Goal: Task Accomplishment & Management: Complete application form

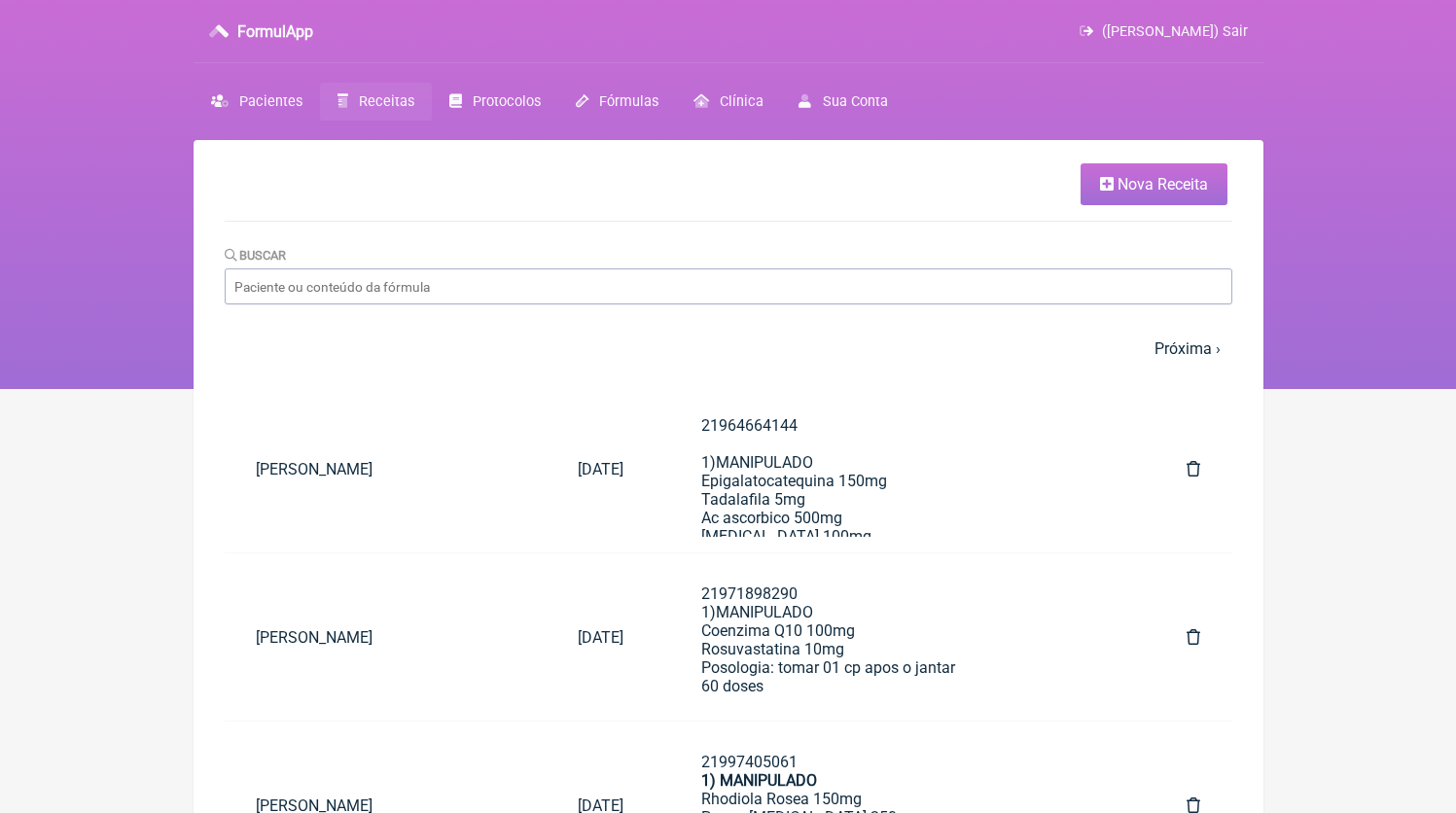
click at [1206, 174] on link "Nova Receita" at bounding box center [1154, 183] width 147 height 42
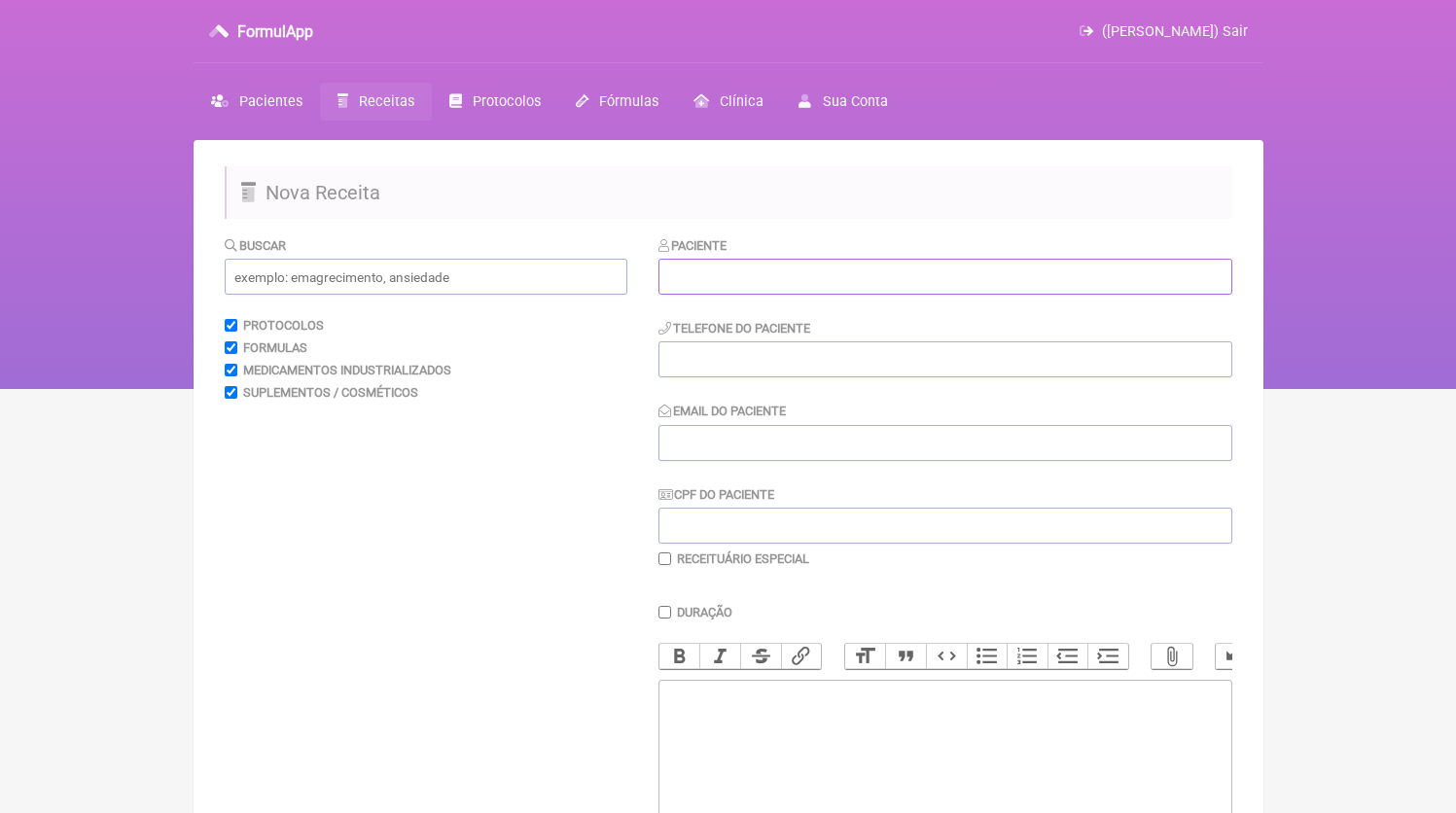
click at [779, 264] on input "text" at bounding box center [945, 277] width 574 height 36
paste input "[PERSON_NAME]"
type input "[PERSON_NAME]"
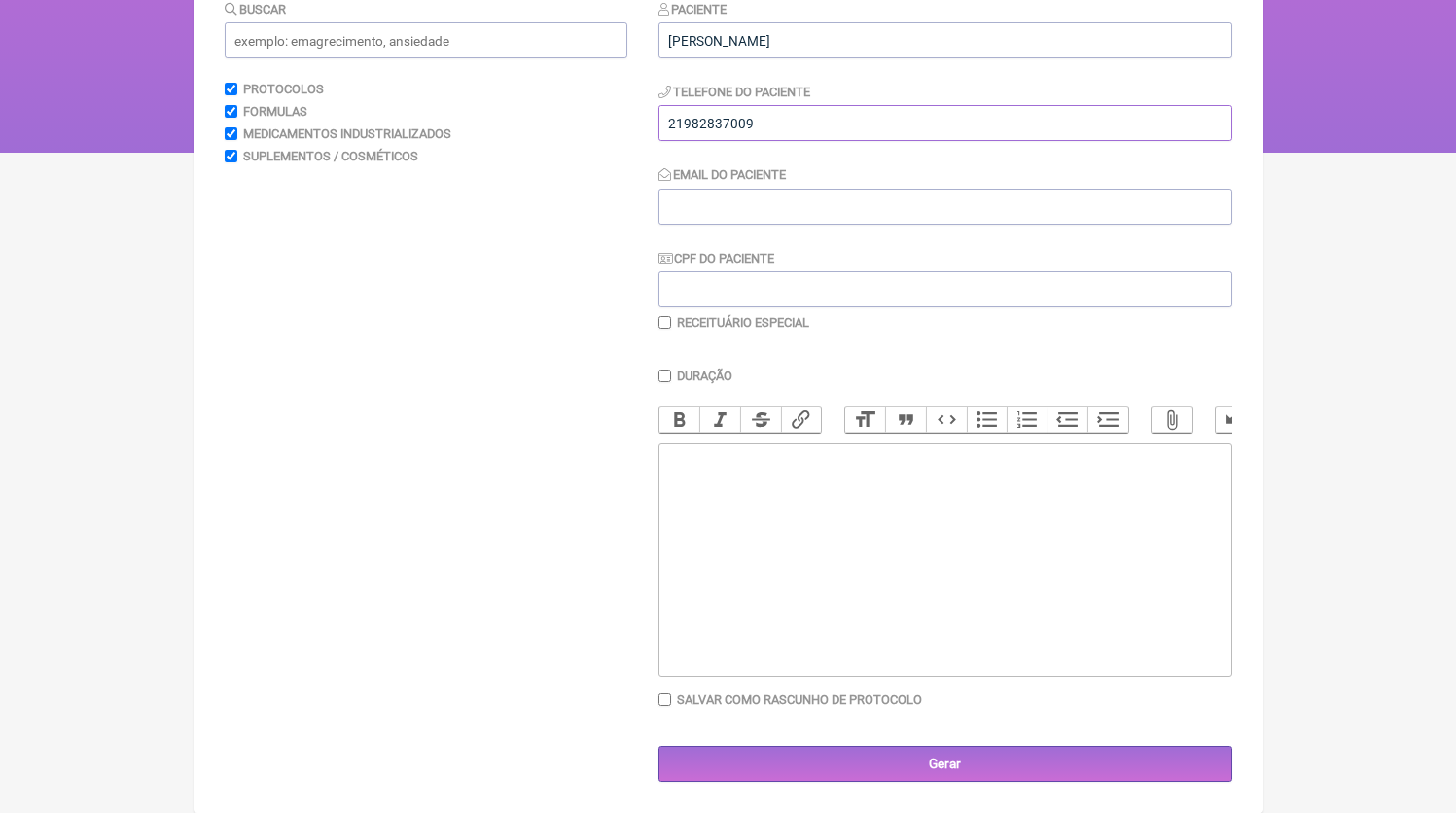
type input "21982837009"
click at [870, 530] on trix-editor at bounding box center [945, 560] width 574 height 233
paste trix-editor "<div>21982837009</div>"
type trix-editor "<div>21982837009</div>"
click at [792, 188] on input "Email do Paciente" at bounding box center [945, 206] width 574 height 36
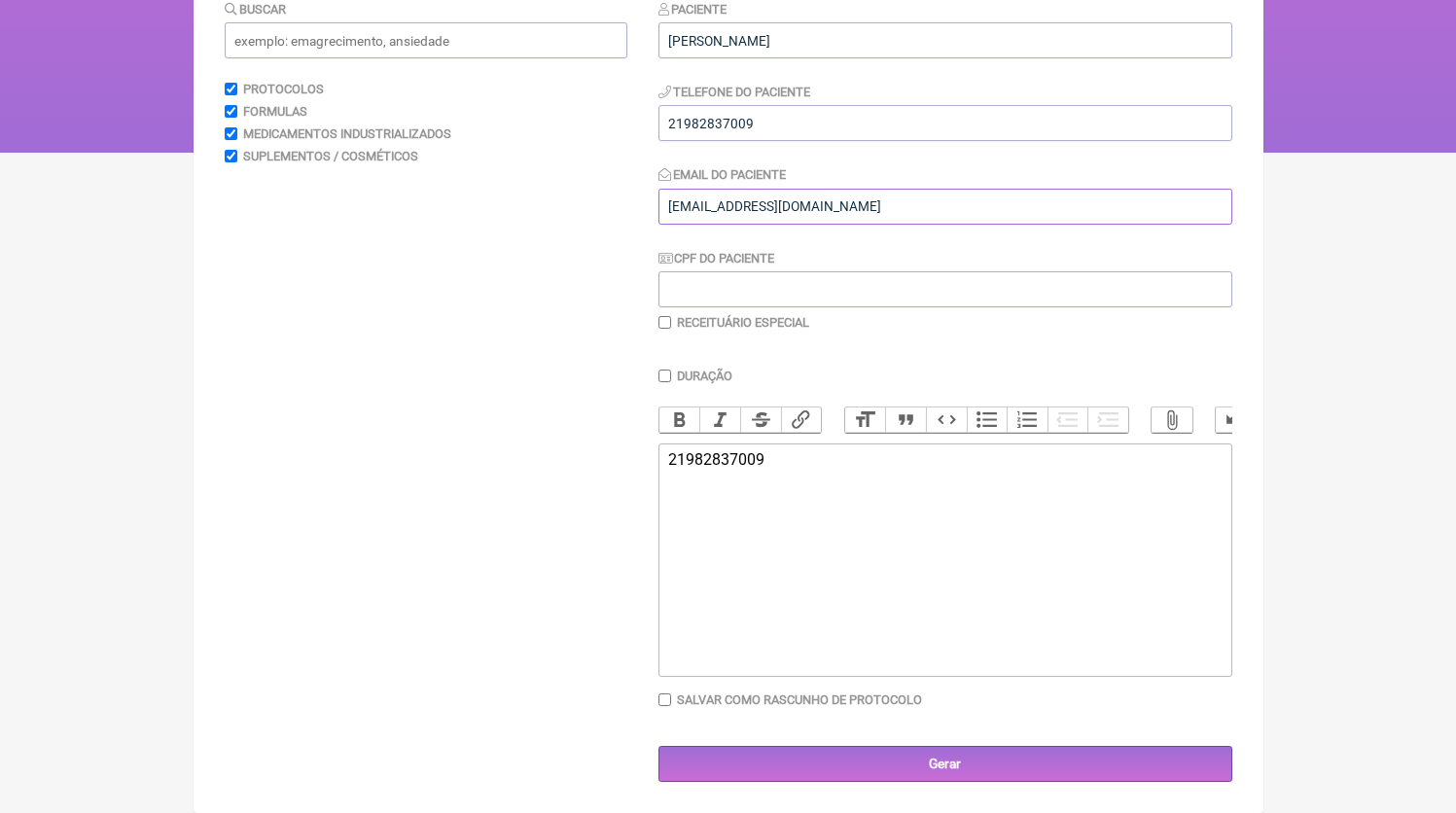
type input "[EMAIL_ADDRESS][DOMAIN_NAME]"
click at [870, 484] on trix-editor "21982837009" at bounding box center [945, 560] width 574 height 233
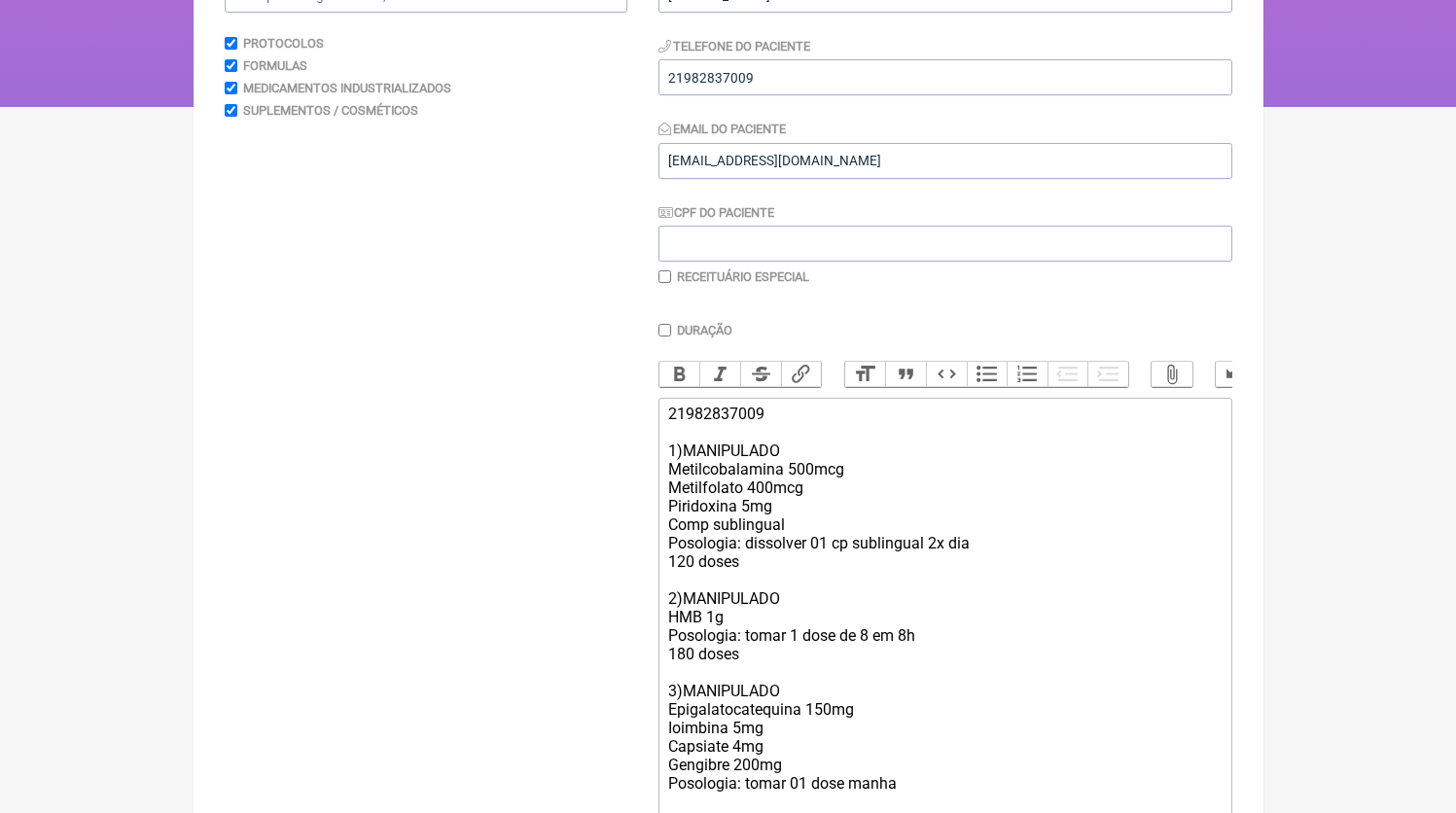
scroll to position [300, 0]
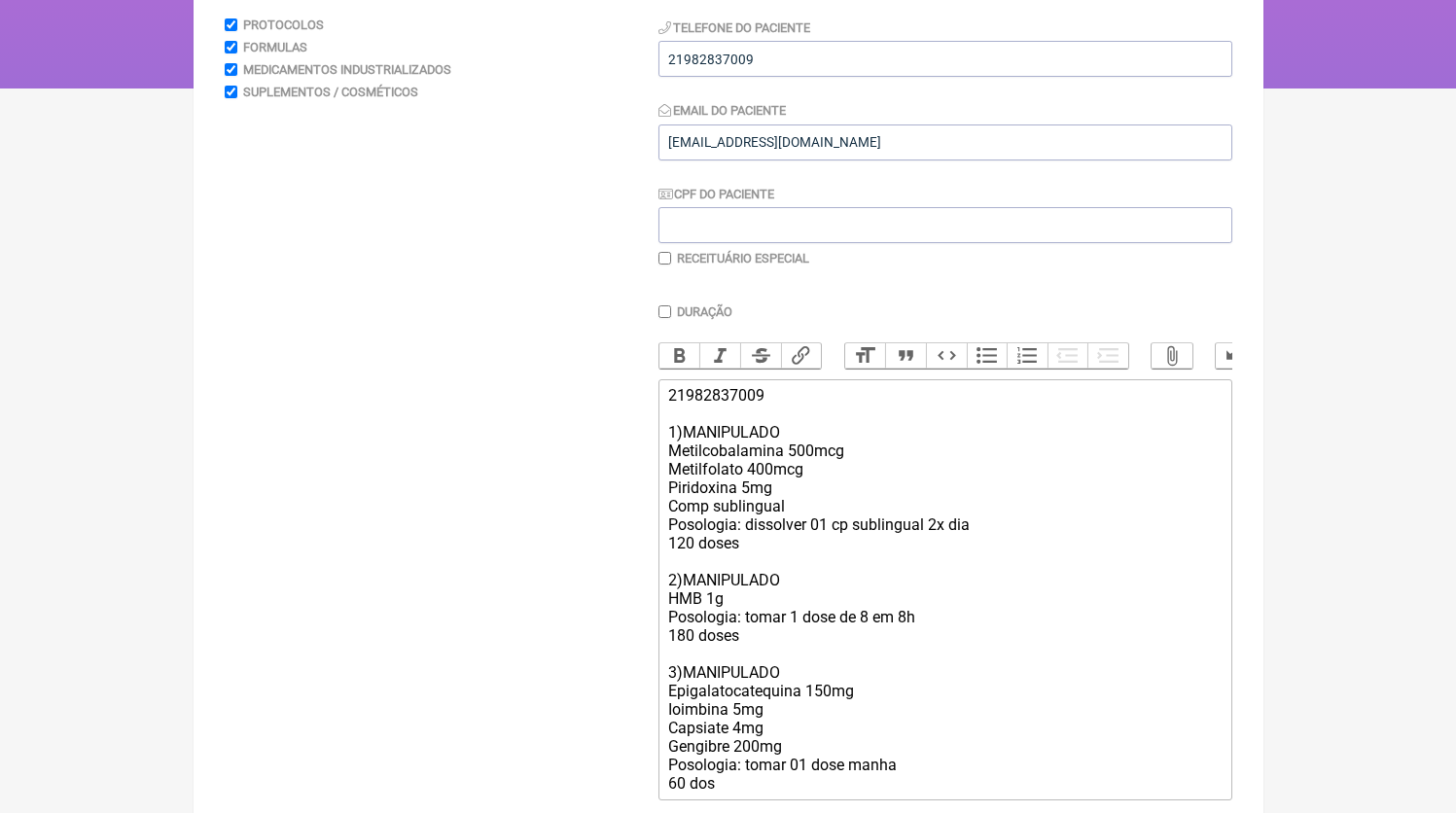
type trix-editor "<div>21982837009<br><br>1)MANIPULADO<br>Metilcobalamina 500mcg<br>Metilfolato 4…"
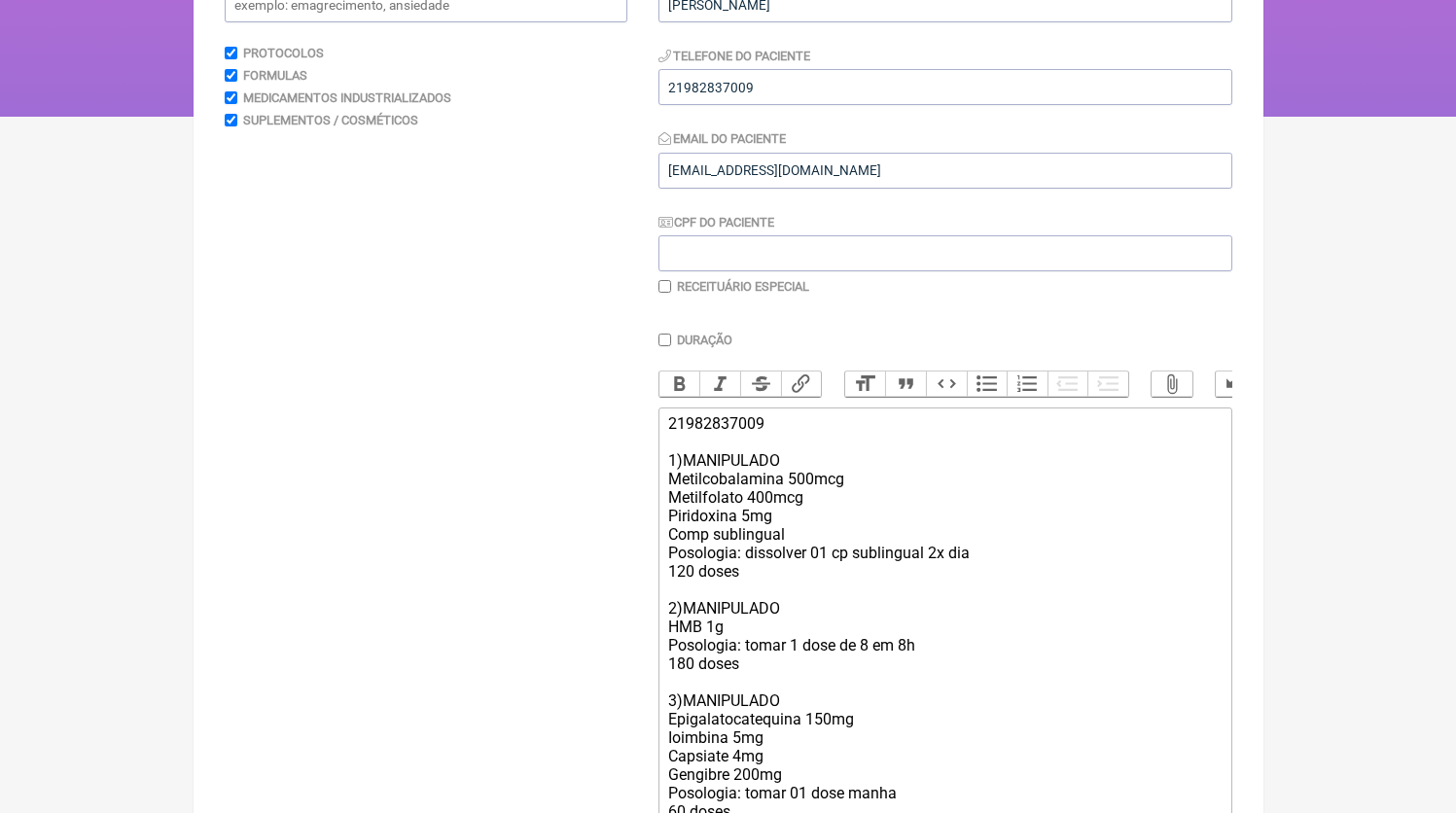
scroll to position [444, 0]
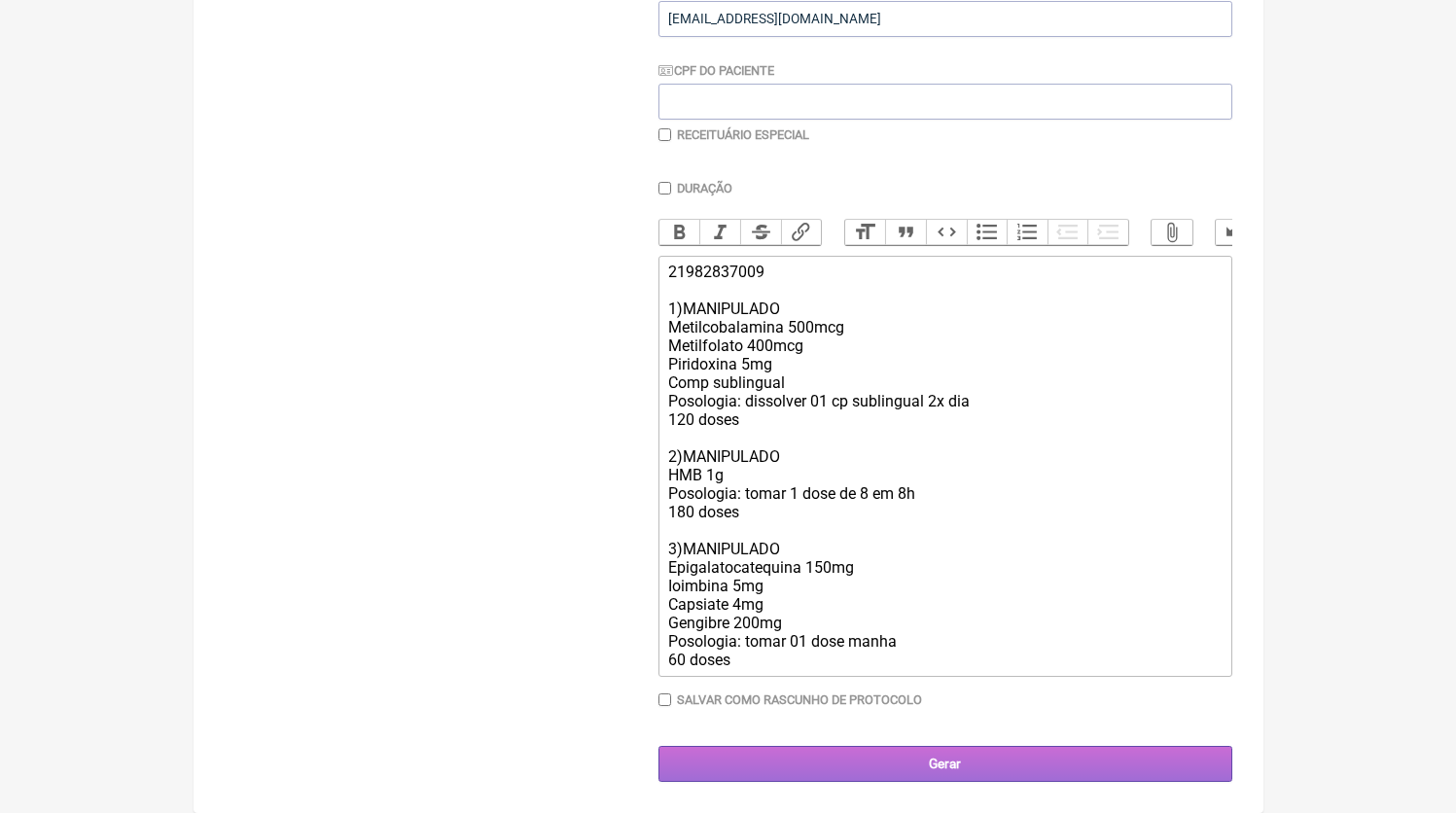
click at [887, 774] on input "Gerar" at bounding box center [945, 763] width 574 height 36
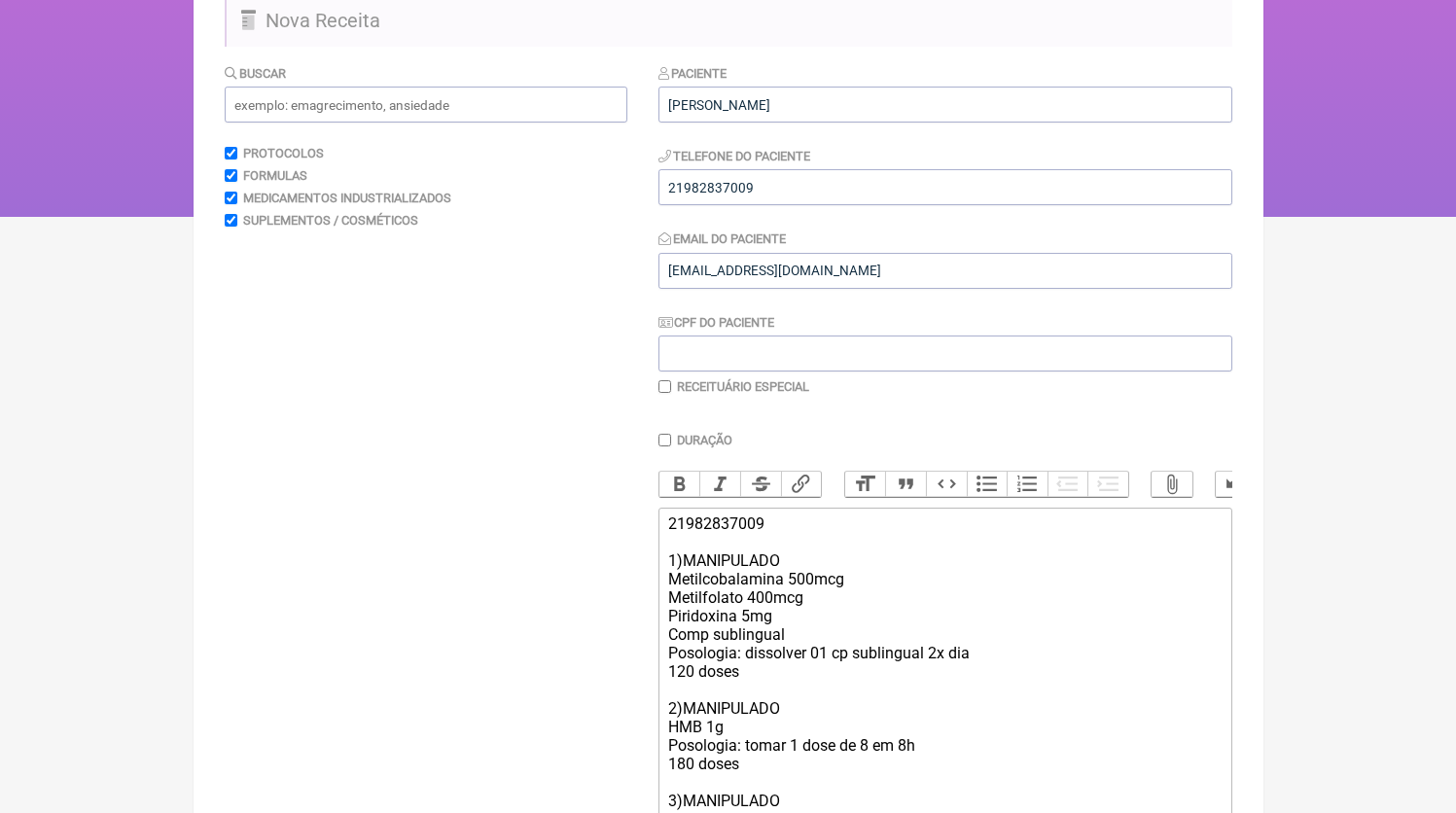
scroll to position [0, 0]
